Goal: Obtain resource: Obtain resource

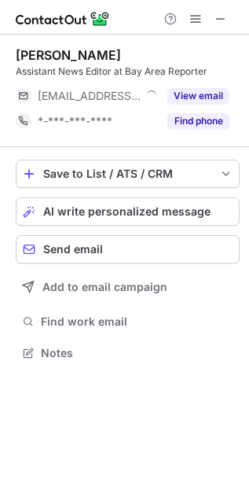
scroll to position [7, 7]
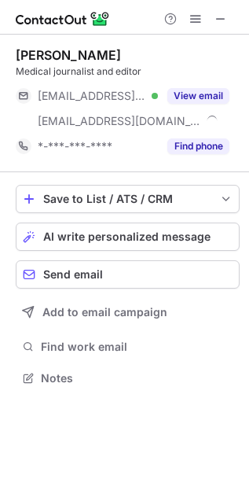
scroll to position [366, 249]
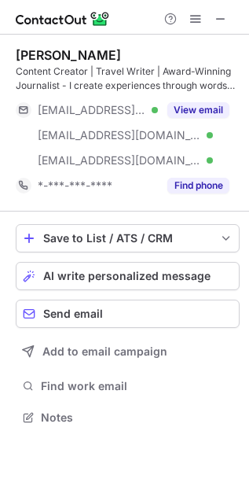
scroll to position [407, 249]
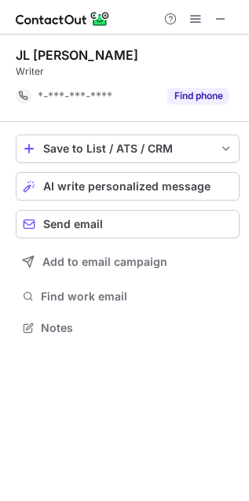
scroll to position [316, 249]
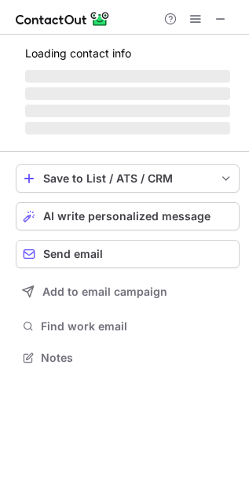
scroll to position [381, 249]
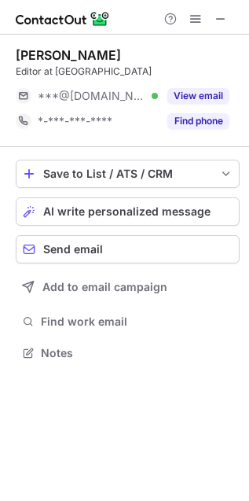
scroll to position [341, 249]
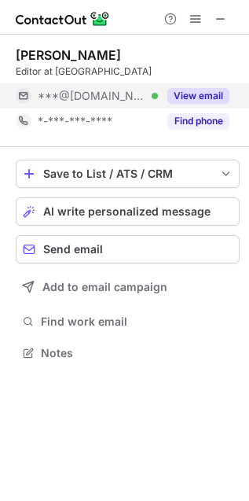
click at [195, 92] on button "View email" at bounding box center [198, 96] width 62 height 16
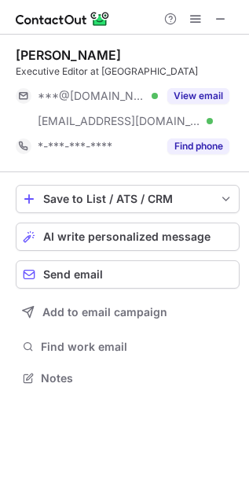
scroll to position [366, 249]
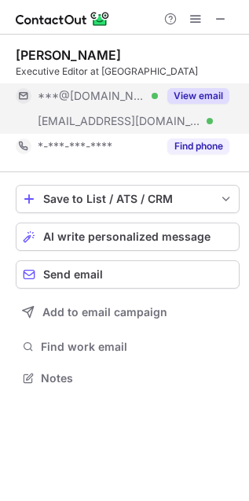
click at [180, 100] on button "View email" at bounding box center [198, 96] width 62 height 16
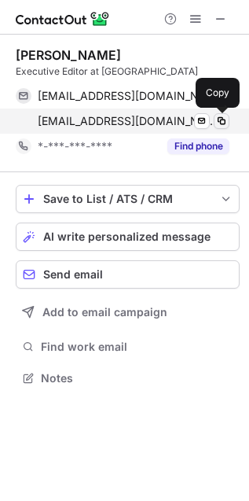
click at [224, 124] on span at bounding box center [221, 121] width 13 height 13
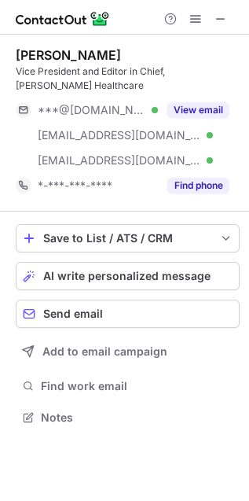
scroll to position [407, 249]
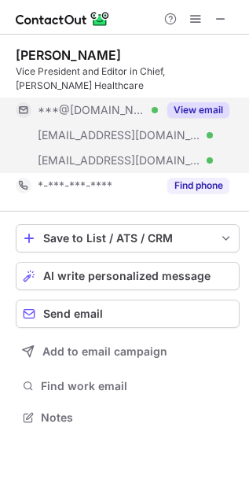
click at [196, 117] on button "View email" at bounding box center [198, 110] width 62 height 16
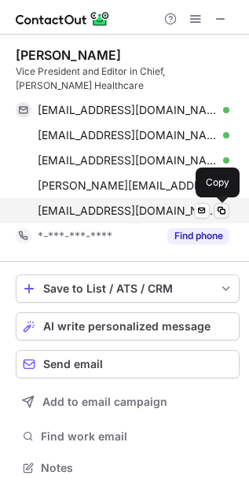
click at [223, 207] on span at bounding box center [221, 210] width 13 height 13
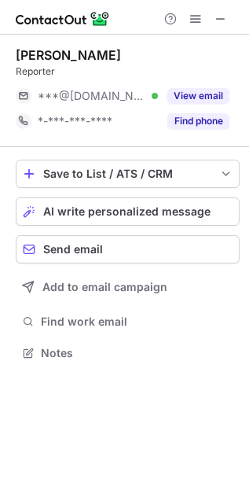
scroll to position [7, 7]
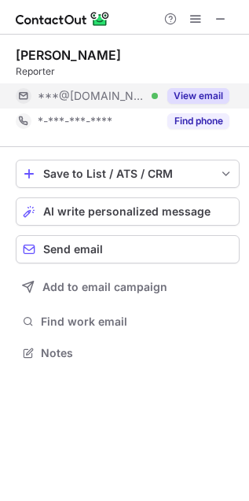
click at [202, 98] on button "View email" at bounding box center [198, 96] width 62 height 16
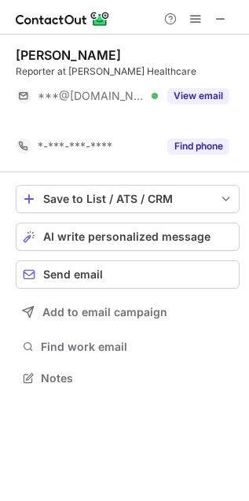
scroll to position [341, 249]
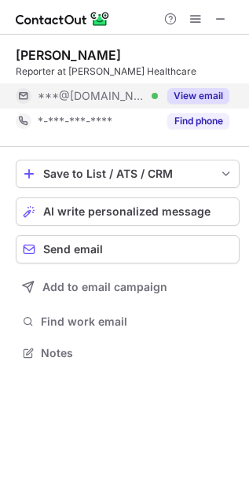
click at [221, 100] on button "View email" at bounding box center [198, 96] width 62 height 16
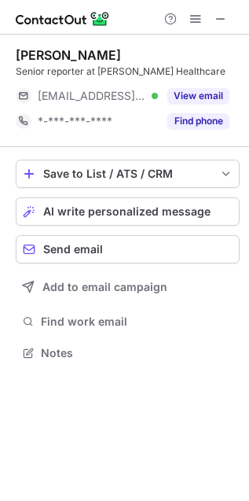
scroll to position [341, 249]
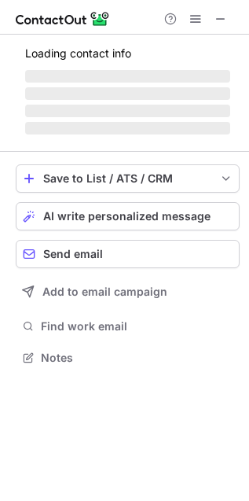
scroll to position [348, 249]
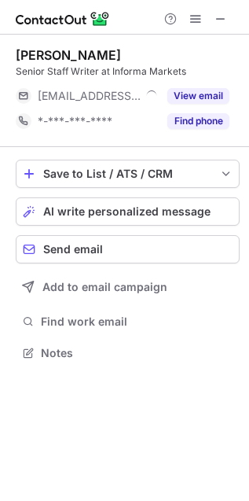
scroll to position [7, 7]
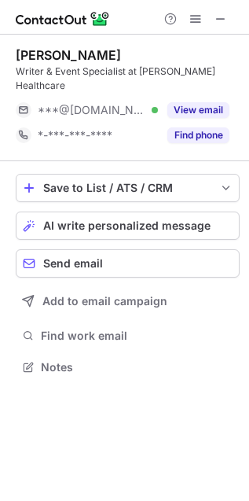
scroll to position [341, 249]
